Goal: Transaction & Acquisition: Book appointment/travel/reservation

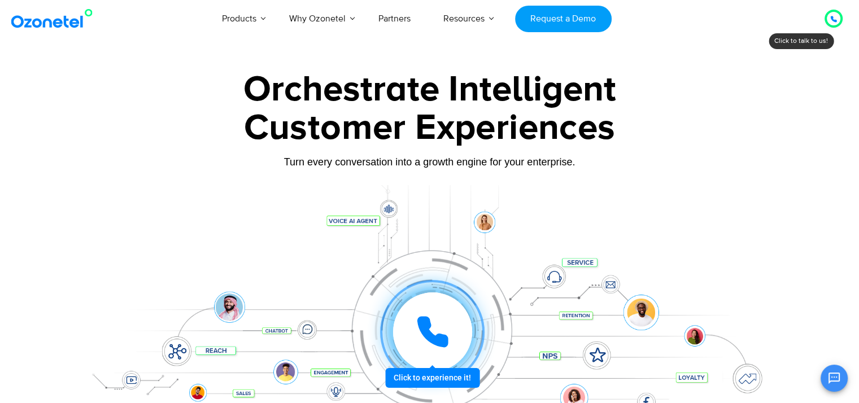
click at [841, 16] on div at bounding box center [833, 19] width 18 height 18
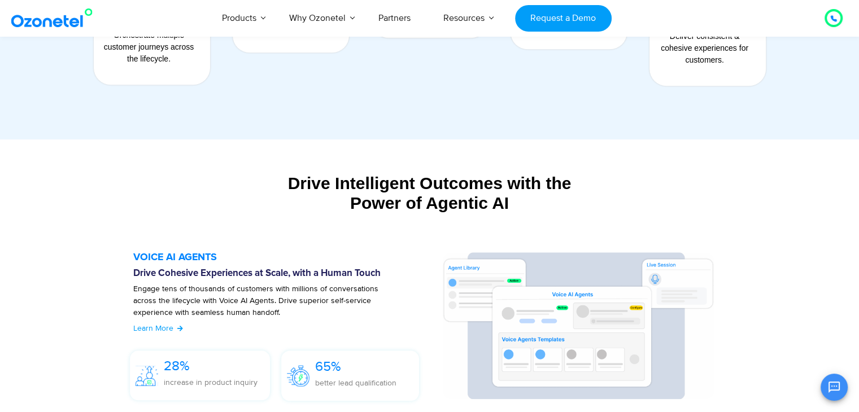
scroll to position [1124, 0]
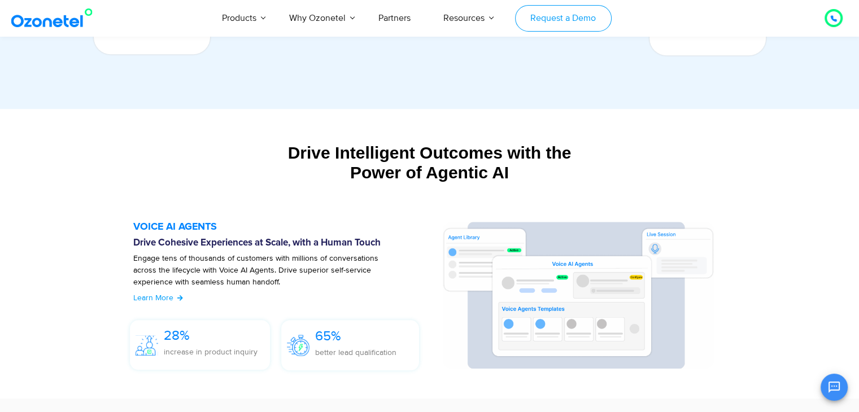
click at [556, 23] on link "Request a Demo" at bounding box center [563, 18] width 97 height 27
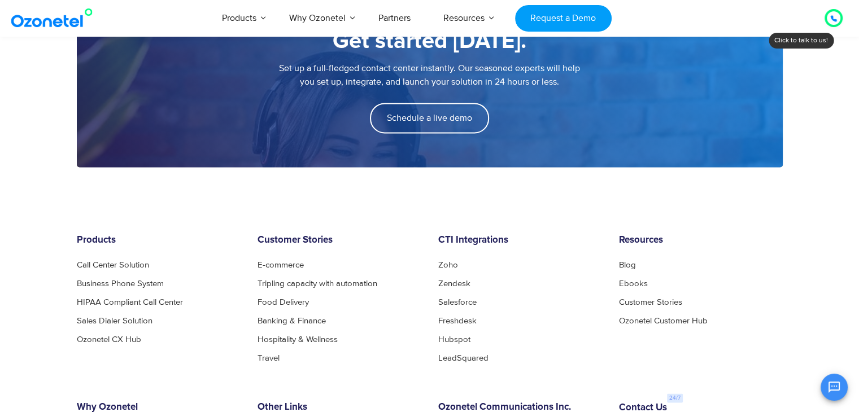
scroll to position [1572, 0]
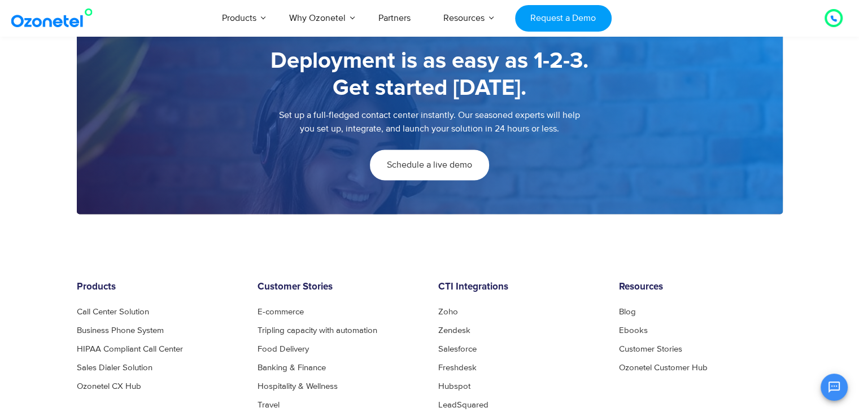
click at [455, 163] on span "Schedule a live demo" at bounding box center [429, 164] width 85 height 9
click at [444, 165] on span "Schedule a live demo" at bounding box center [429, 164] width 85 height 9
click at [525, 148] on div "Set up a full-fledged contact center instantly. Our seasoned experts will help …" at bounding box center [429, 128] width 661 height 41
click at [398, 161] on span "Schedule a live demo" at bounding box center [429, 164] width 85 height 9
